Goal: Download file/media

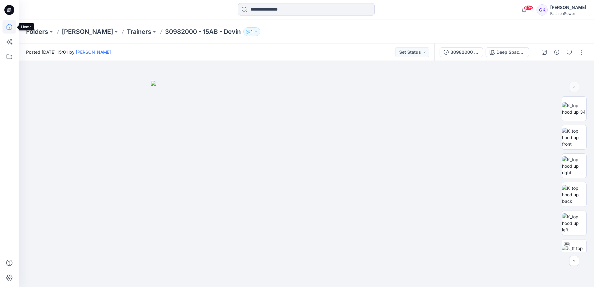
click at [10, 24] on icon at bounding box center [10, 27] width 6 height 6
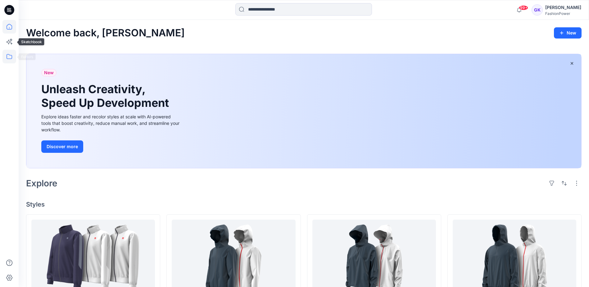
click at [10, 54] on icon at bounding box center [9, 57] width 14 height 14
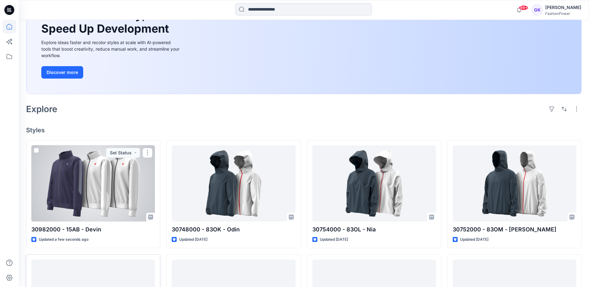
scroll to position [93, 0]
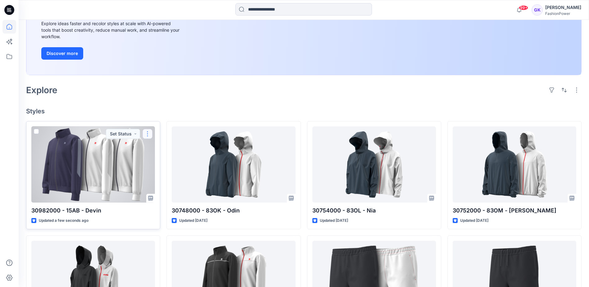
click at [146, 136] on button "button" at bounding box center [147, 134] width 10 height 10
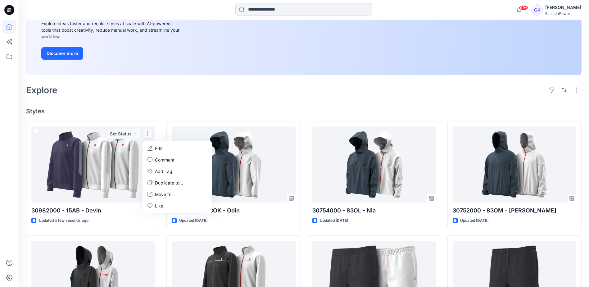
click at [162, 105] on div "Welcome back, Guerline New New Unleash Creativity, Speed Up Development Explore…" at bounding box center [304, 207] width 570 height 561
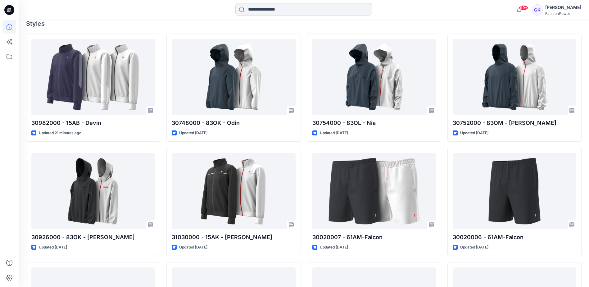
scroll to position [76, 0]
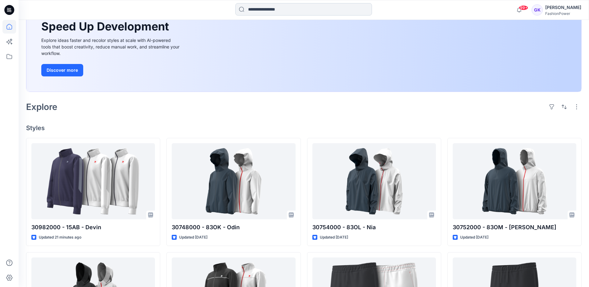
click at [319, 7] on input at bounding box center [303, 9] width 137 height 12
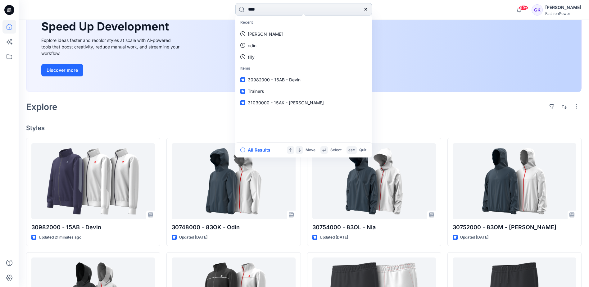
type input "*****"
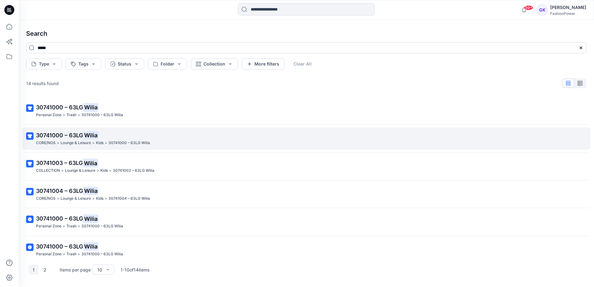
click at [57, 133] on span "30741000 – 63LG" at bounding box center [59, 135] width 47 height 7
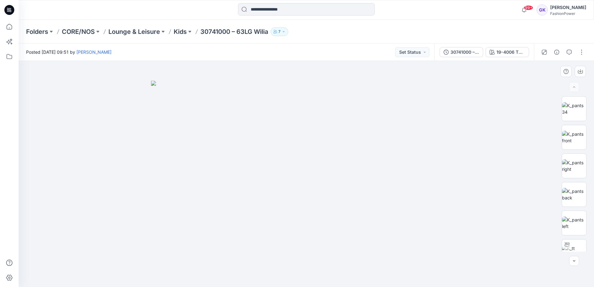
click at [292, 119] on img at bounding box center [306, 184] width 310 height 206
click at [583, 53] on button "button" at bounding box center [581, 52] width 10 height 10
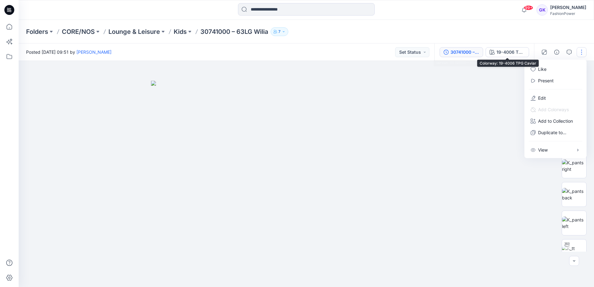
click at [465, 51] on div "30741000 – 63LG Wilia" at bounding box center [464, 52] width 29 height 7
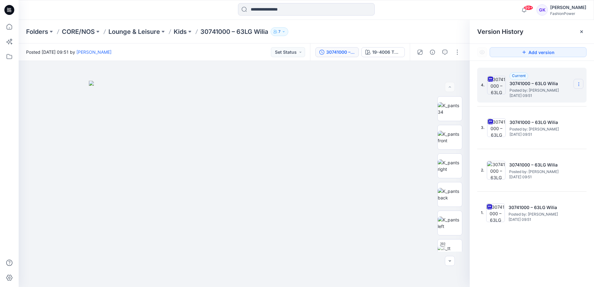
click at [578, 83] on icon at bounding box center [578, 83] width 0 height 0
click at [554, 95] on span "Download Source BW File" at bounding box center [547, 96] width 52 height 7
